Goal: Register for event/course

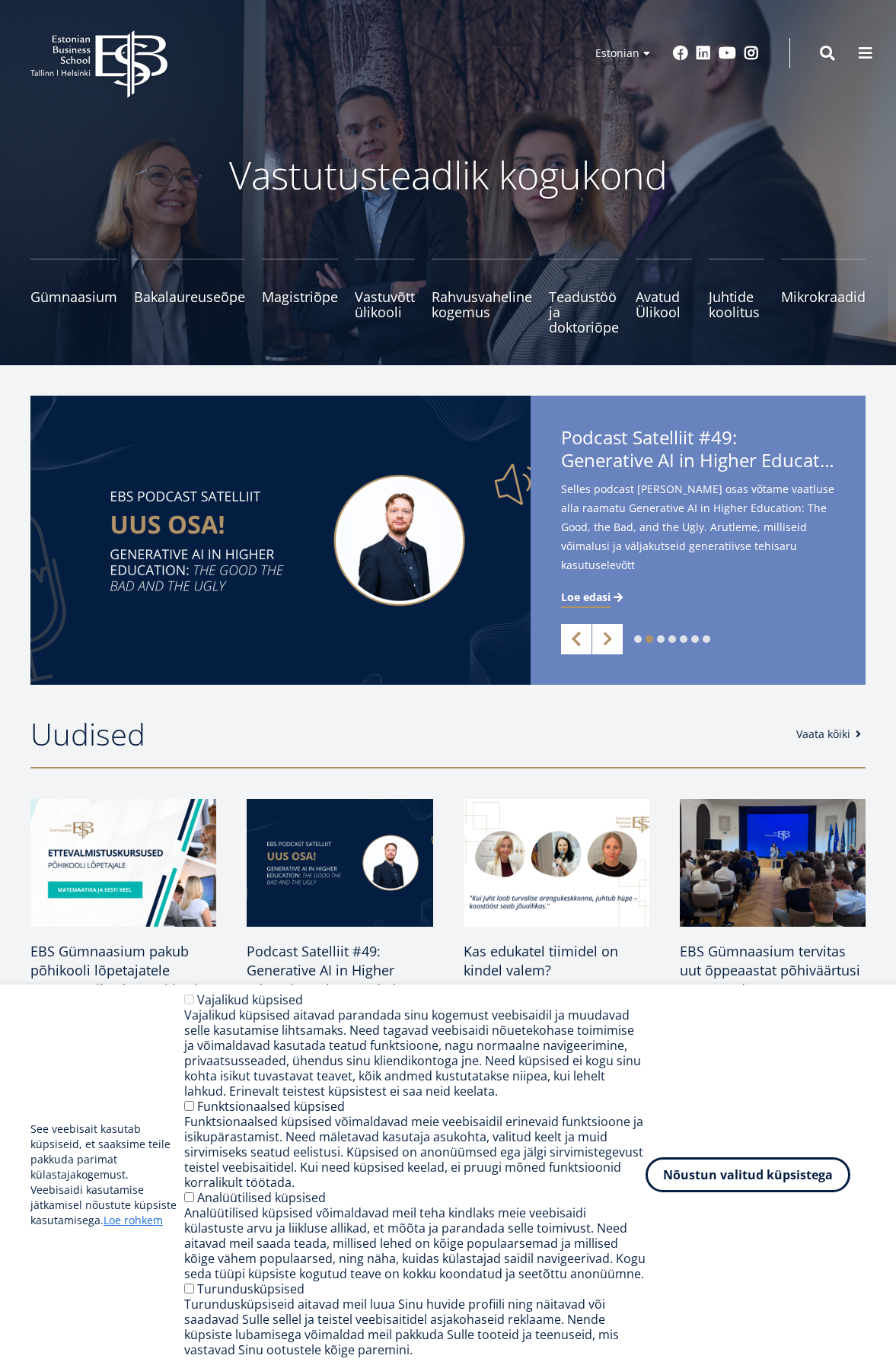
click at [583, 637] on link "Previous" at bounding box center [576, 639] width 30 height 30
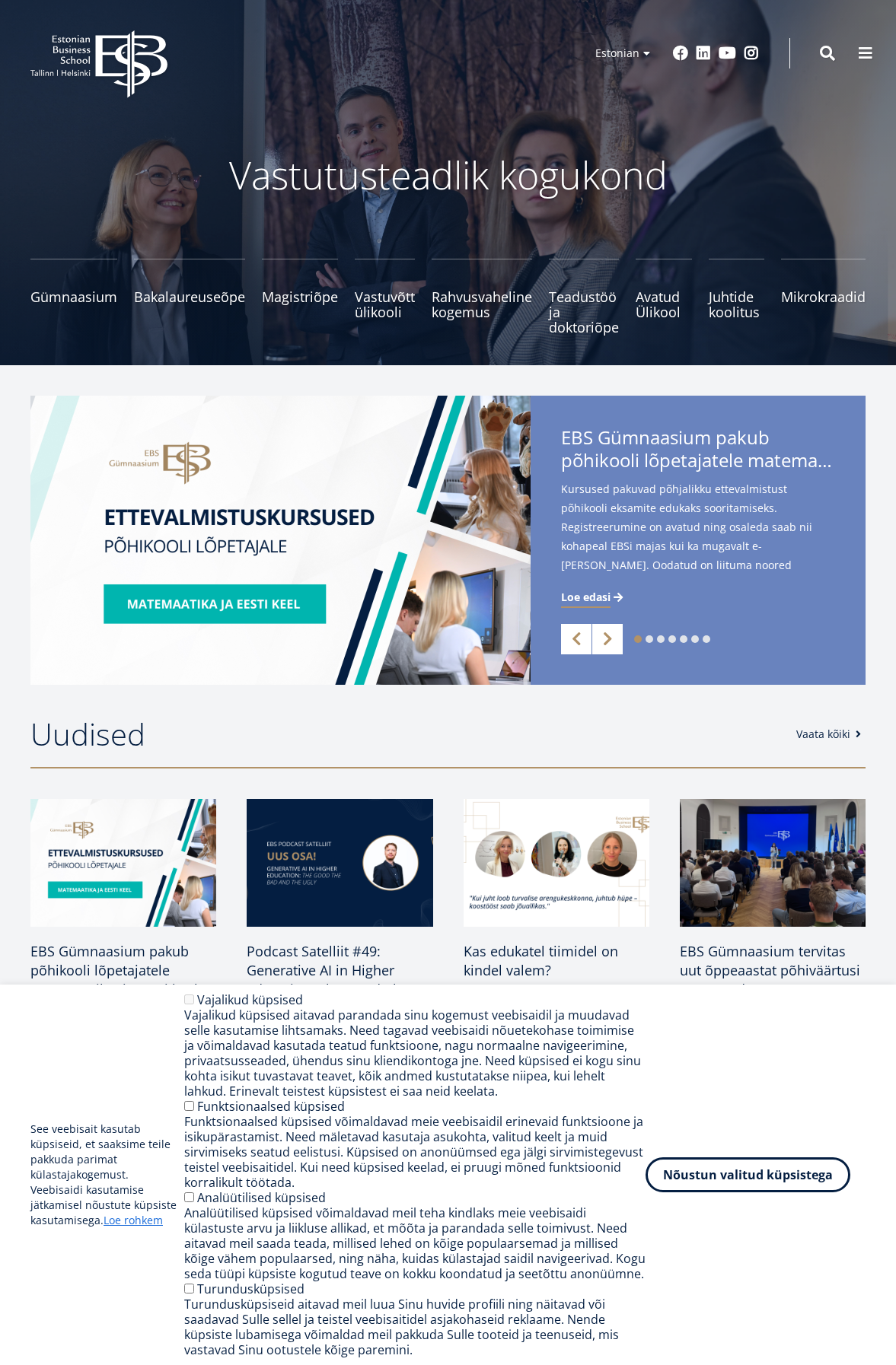
click at [208, 604] on img at bounding box center [280, 540] width 500 height 289
click at [216, 524] on img at bounding box center [280, 540] width 500 height 289
click at [600, 595] on span "Loe edasi" at bounding box center [585, 597] width 50 height 15
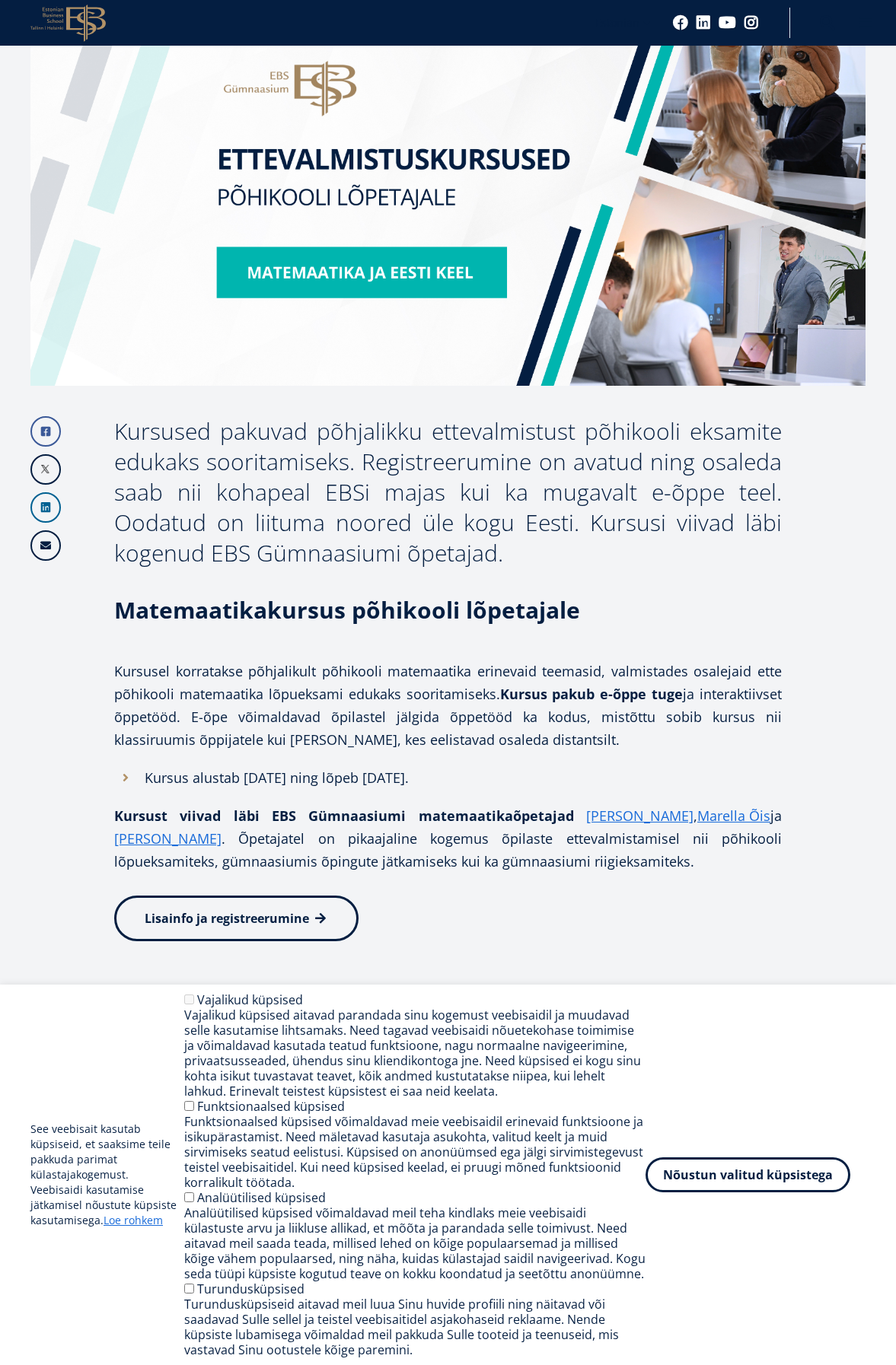
scroll to position [456, 0]
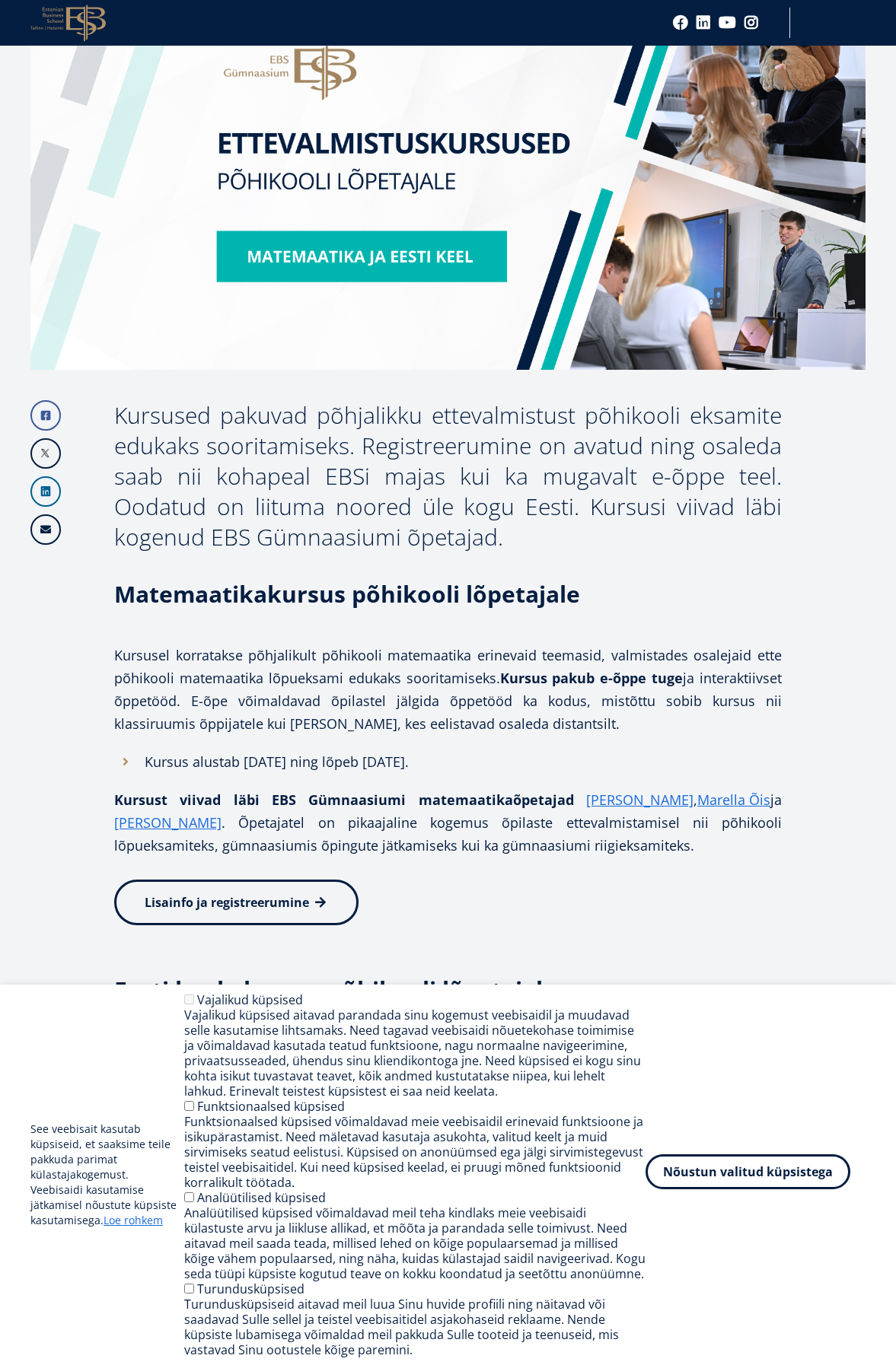
click at [764, 1183] on button "Nõustun valitud küpsistega" at bounding box center [747, 1172] width 205 height 35
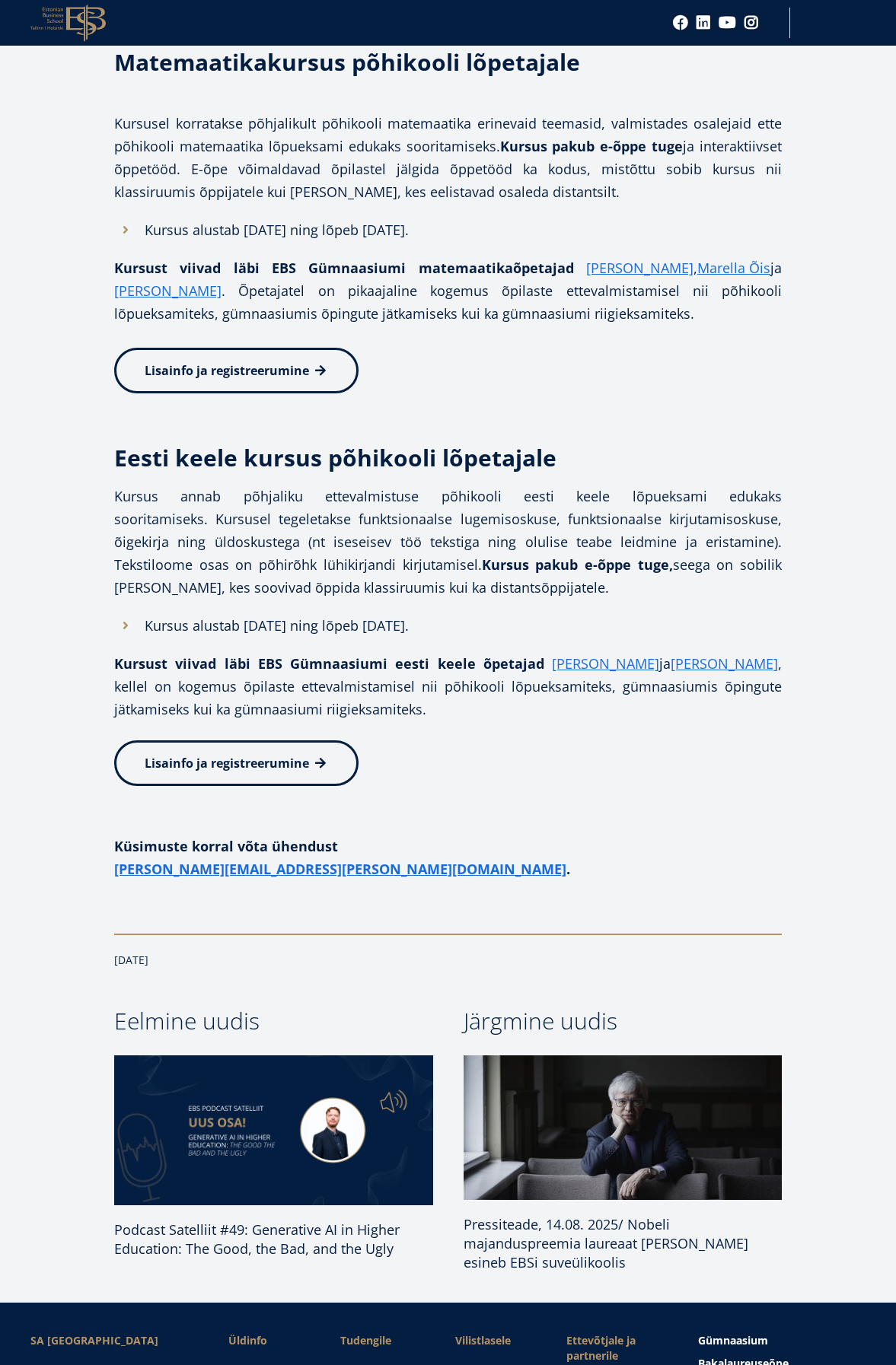
scroll to position [989, 0]
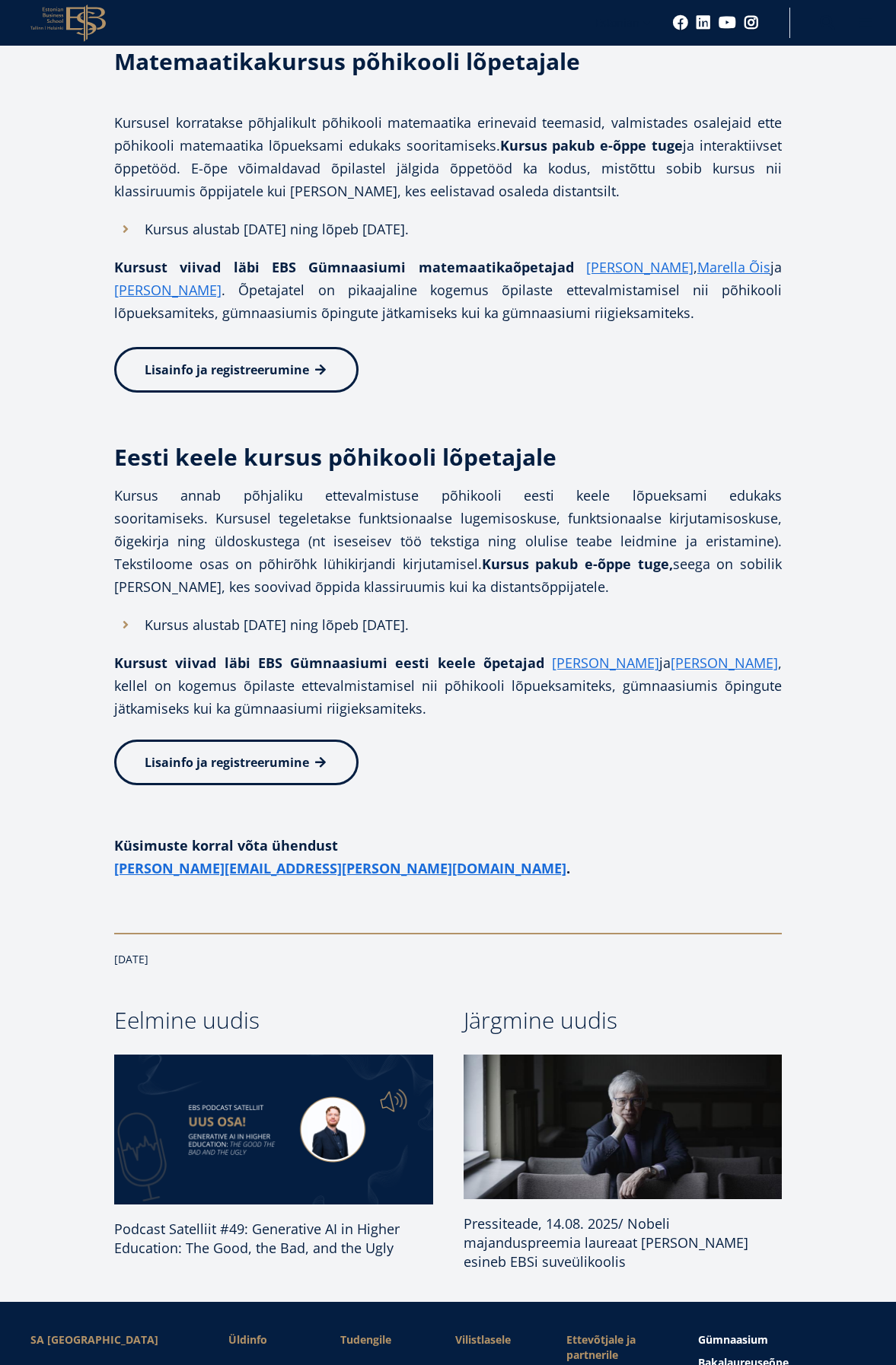
click at [228, 764] on span "Lisainfo ja registreerumine" at bounding box center [227, 763] width 164 height 17
